Goal: Find specific page/section: Find specific page/section

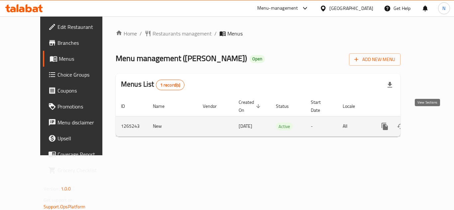
click at [429, 123] on icon "enhanced table" at bounding box center [433, 127] width 8 height 8
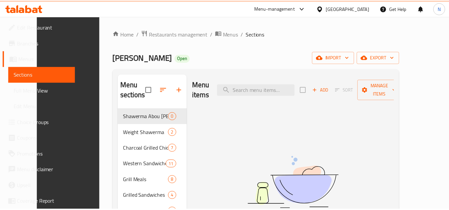
scroll to position [95, 0]
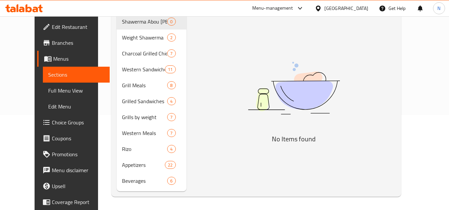
click at [365, 11] on div "[GEOGRAPHIC_DATA]" at bounding box center [346, 8] width 44 height 7
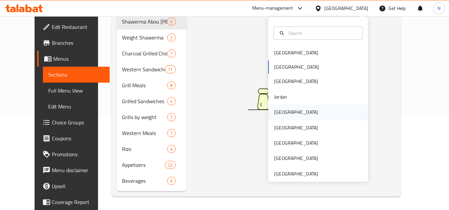
click at [281, 112] on div "[GEOGRAPHIC_DATA]" at bounding box center [296, 112] width 44 height 7
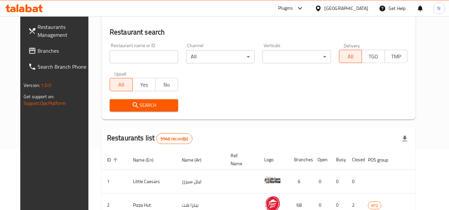
scroll to position [95, 0]
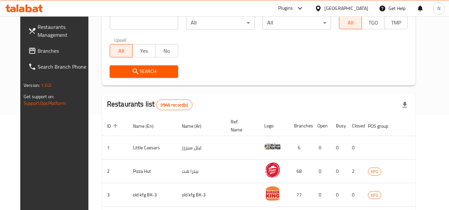
click at [42, 54] on span "Branches" at bounding box center [64, 51] width 52 height 8
